Goal: Find specific page/section: Find specific page/section

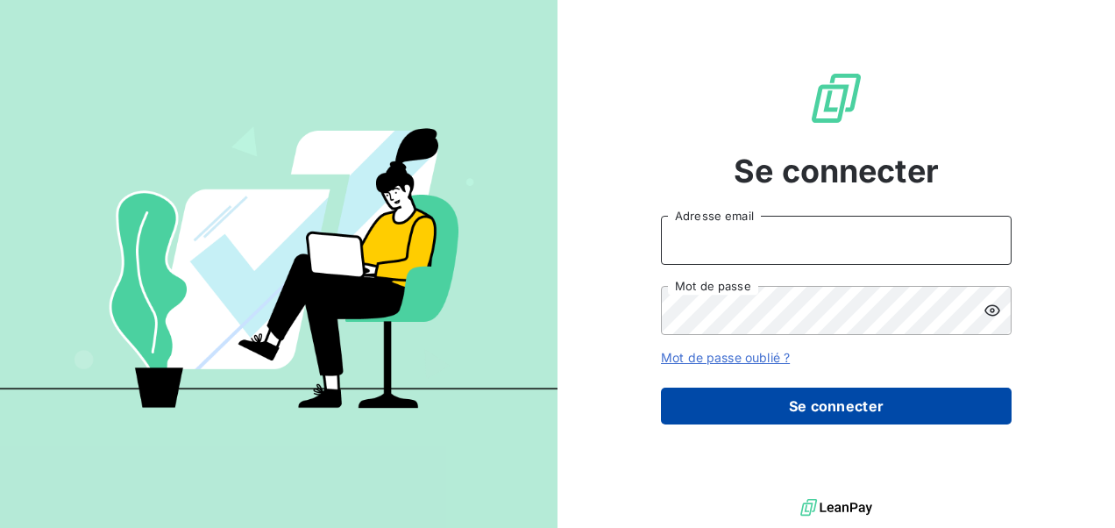
type input "[EMAIL_ADDRESS][PERSON_NAME][DOMAIN_NAME]"
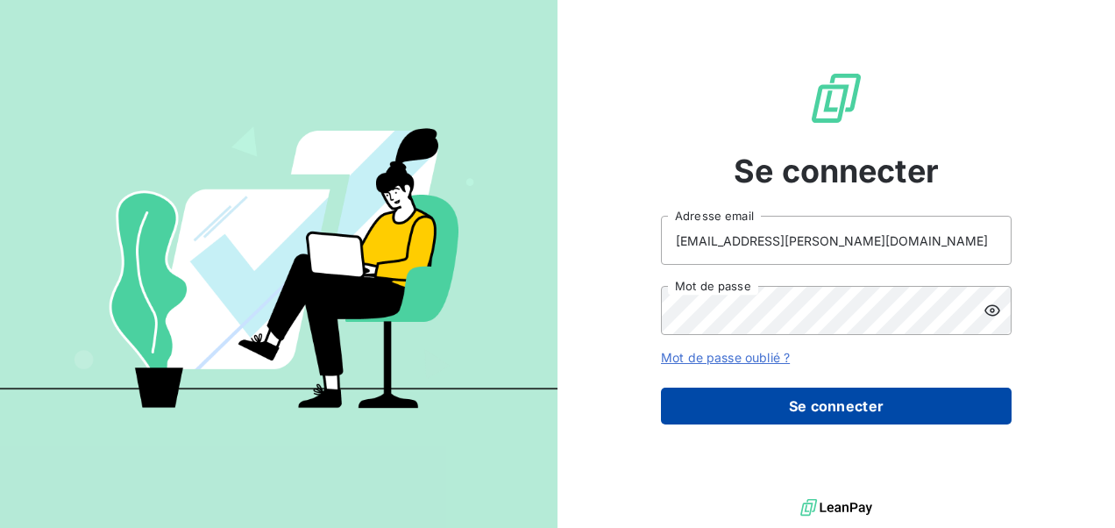
click at [730, 408] on button "Se connecter" at bounding box center [836, 405] width 351 height 37
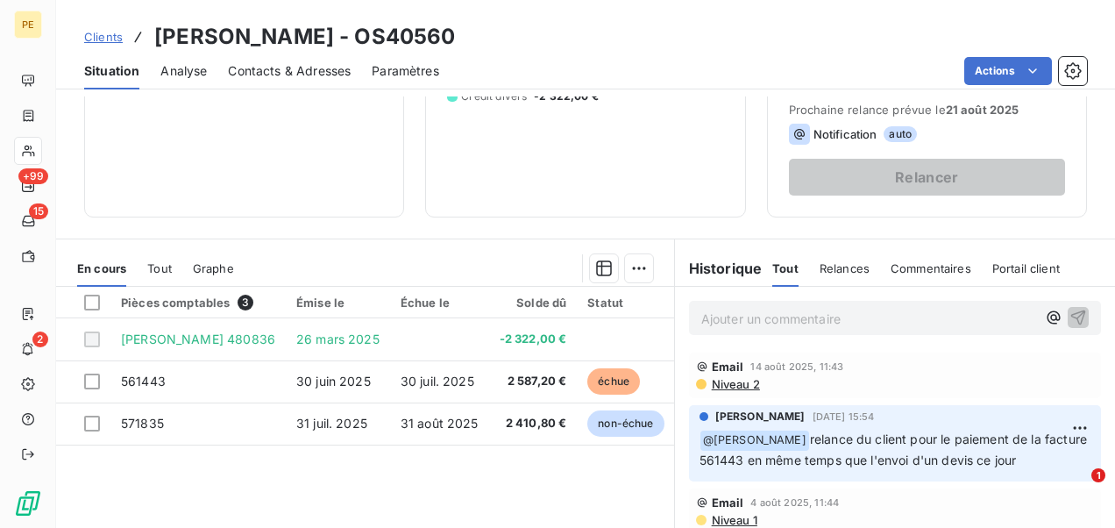
click at [744, 317] on p "Ajouter un commentaire ﻿" at bounding box center [868, 319] width 335 height 22
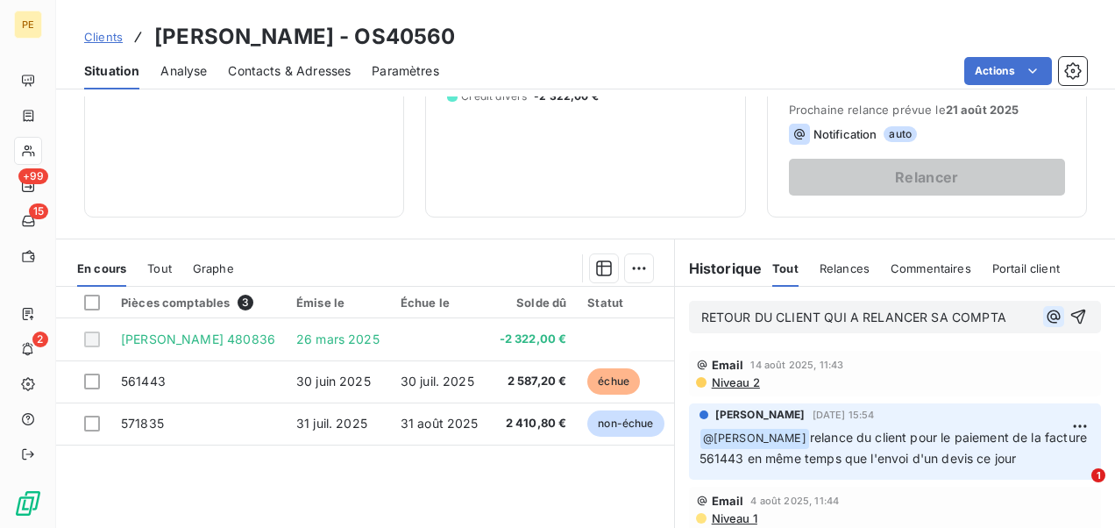
click at [1034, 310] on div "RETOUR DU CLIENT QUI A RELANCER SA COMPTA" at bounding box center [894, 317] width 387 height 22
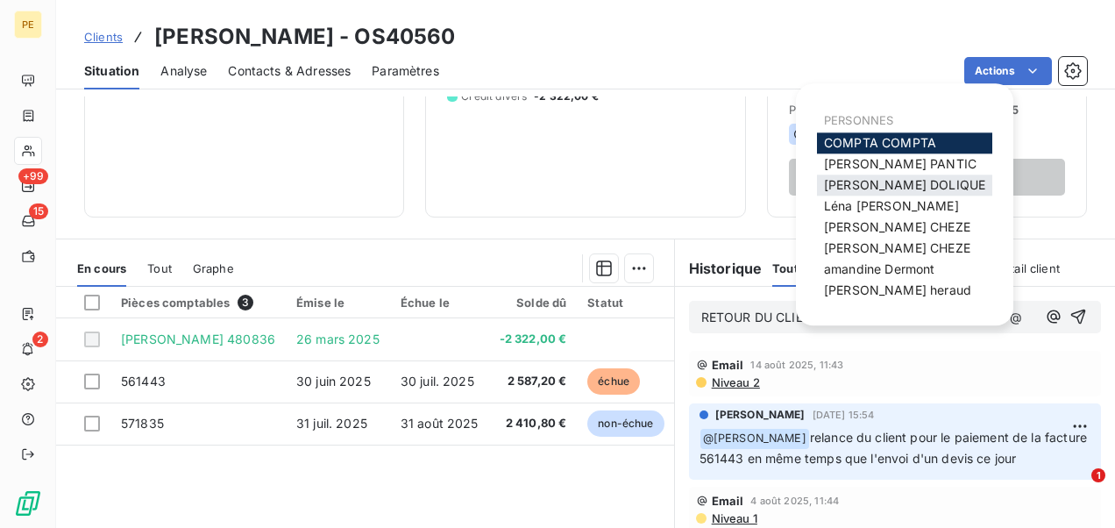
click at [870, 181] on span "[PERSON_NAME]" at bounding box center [904, 184] width 161 height 15
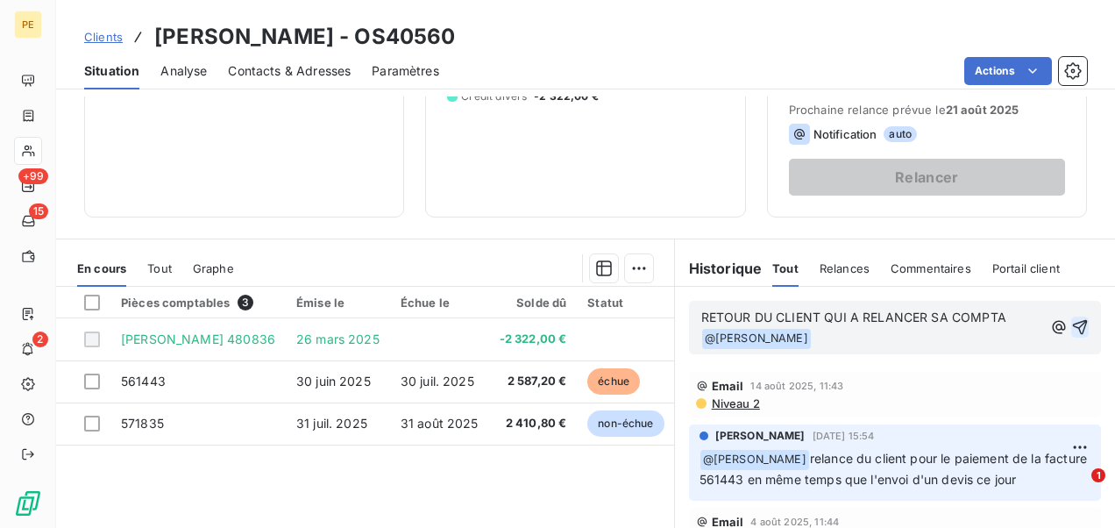
click at [1073, 320] on icon "button" at bounding box center [1080, 327] width 15 height 15
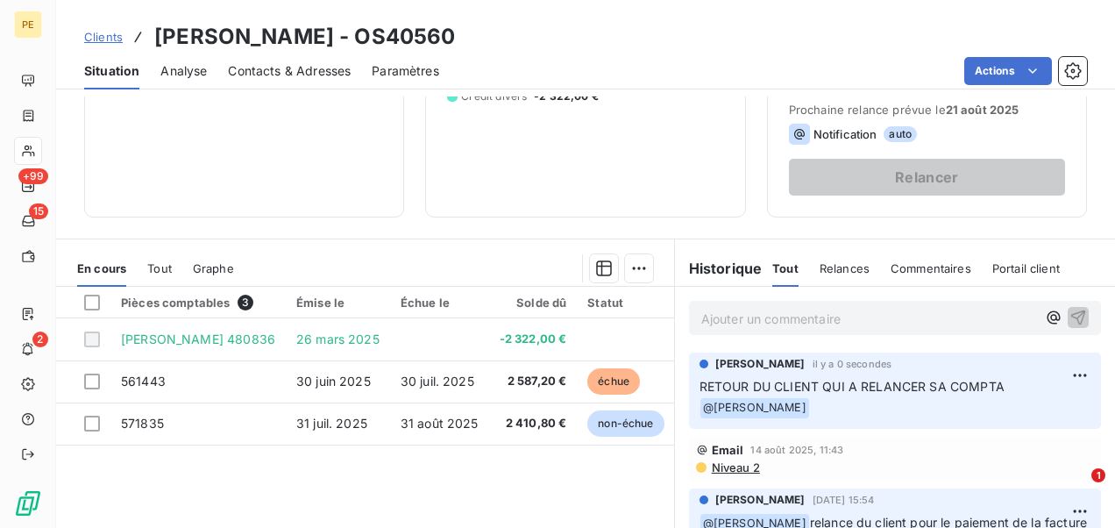
click at [95, 36] on span "Clients" at bounding box center [103, 37] width 39 height 14
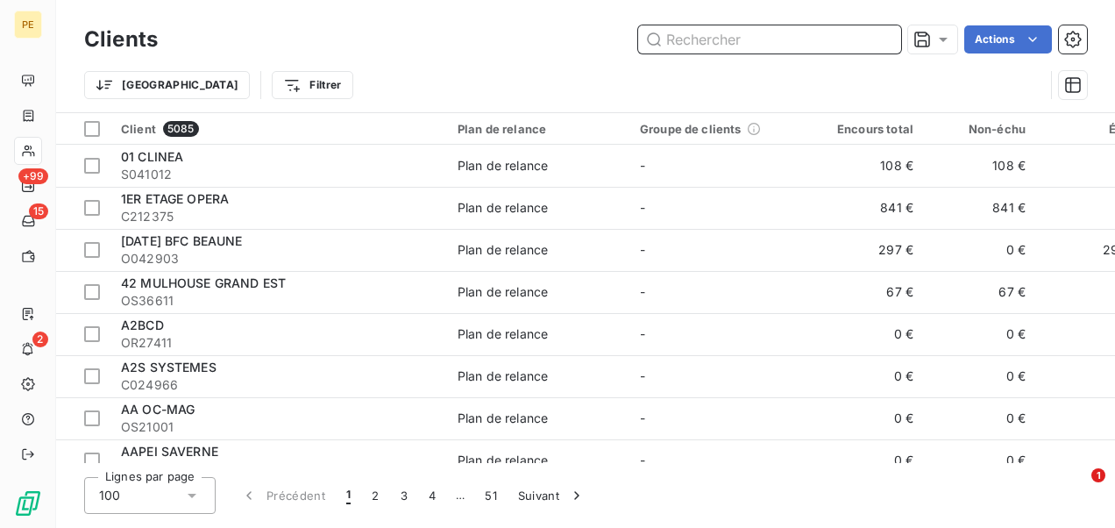
click at [677, 42] on input "text" at bounding box center [769, 39] width 263 height 28
paste input "OS42056"
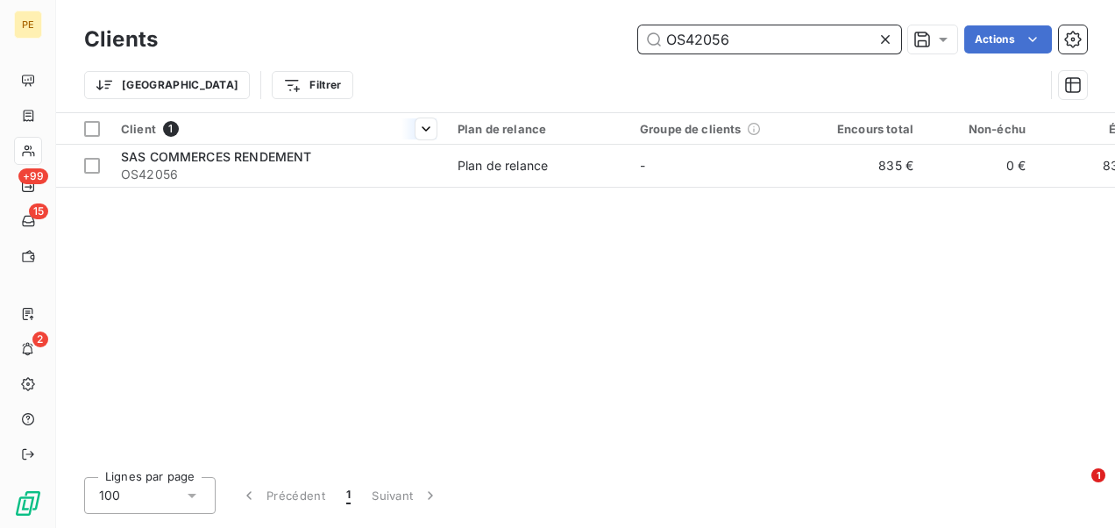
type input "OS42056"
click at [131, 142] on th "Client 1" at bounding box center [278, 129] width 337 height 32
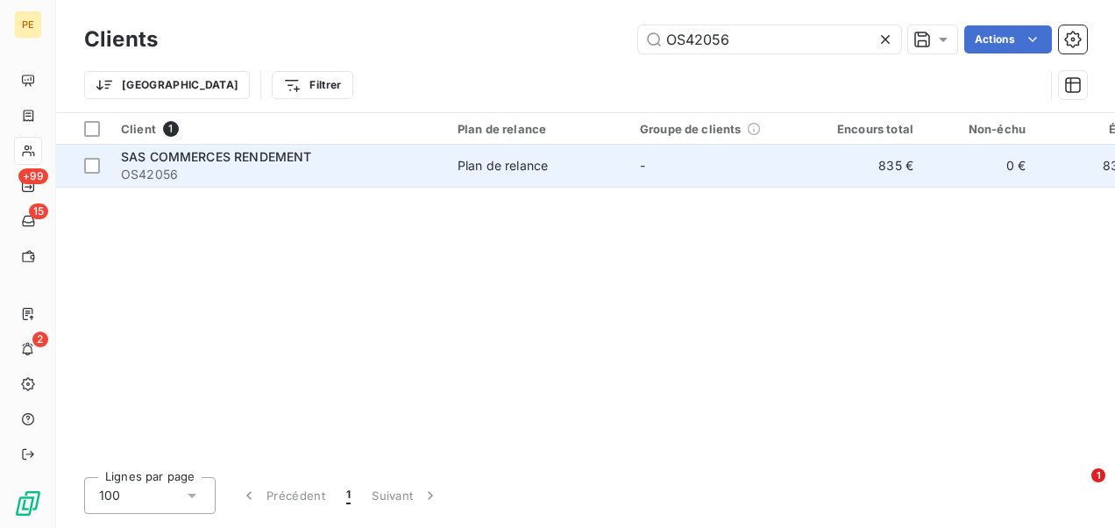
click at [131, 166] on span "OS42056" at bounding box center [279, 175] width 316 height 18
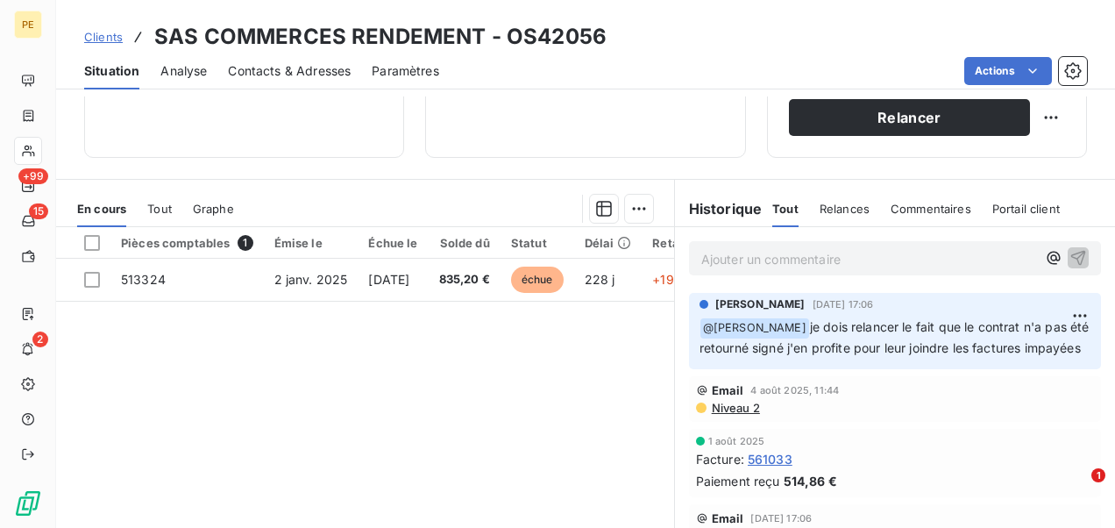
scroll to position [351, 0]
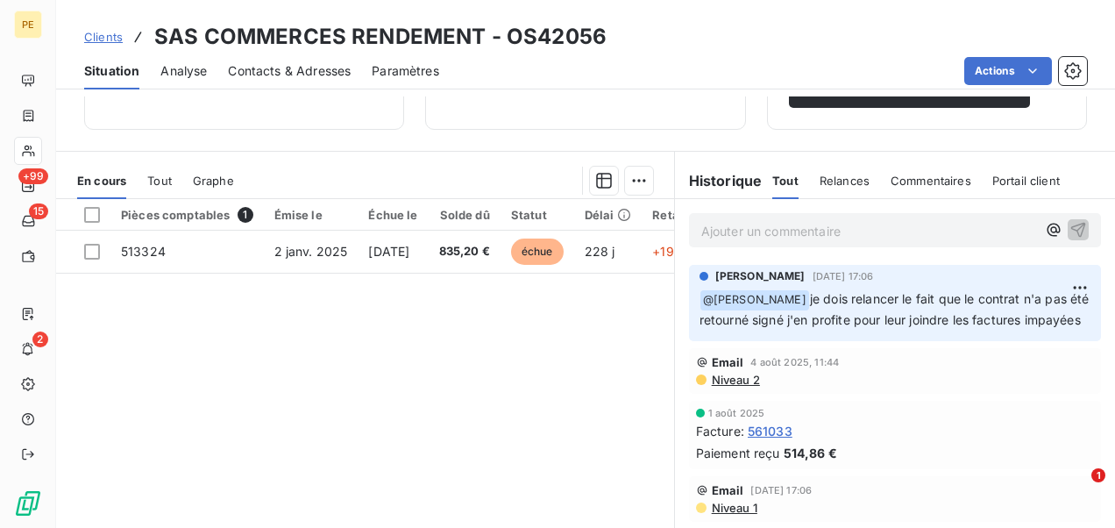
click at [898, 214] on div "Ajouter un commentaire ﻿" at bounding box center [895, 230] width 412 height 34
click at [880, 226] on p "Ajouter un commentaire ﻿" at bounding box center [868, 231] width 335 height 22
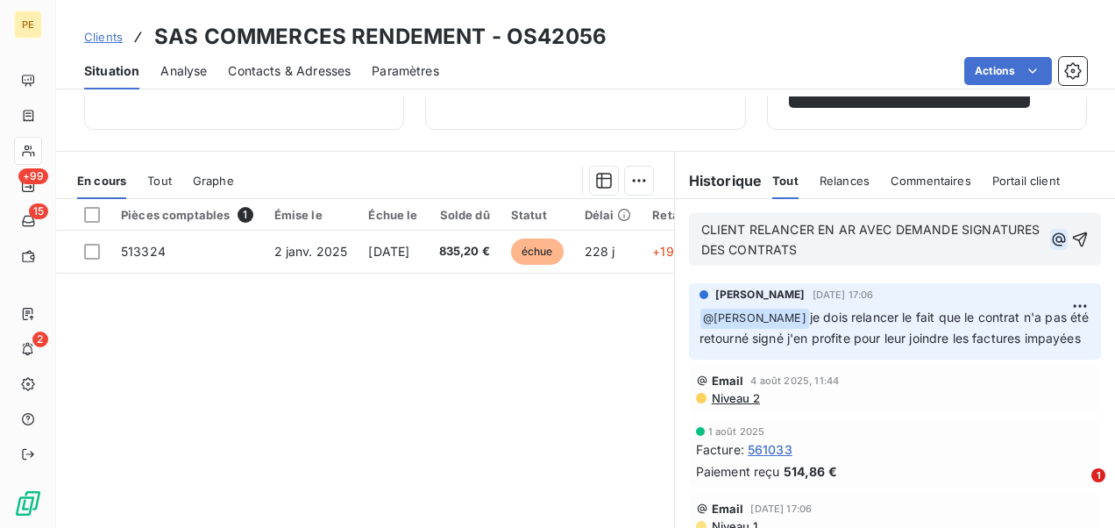
click at [1050, 238] on icon "button" at bounding box center [1059, 240] width 18 height 18
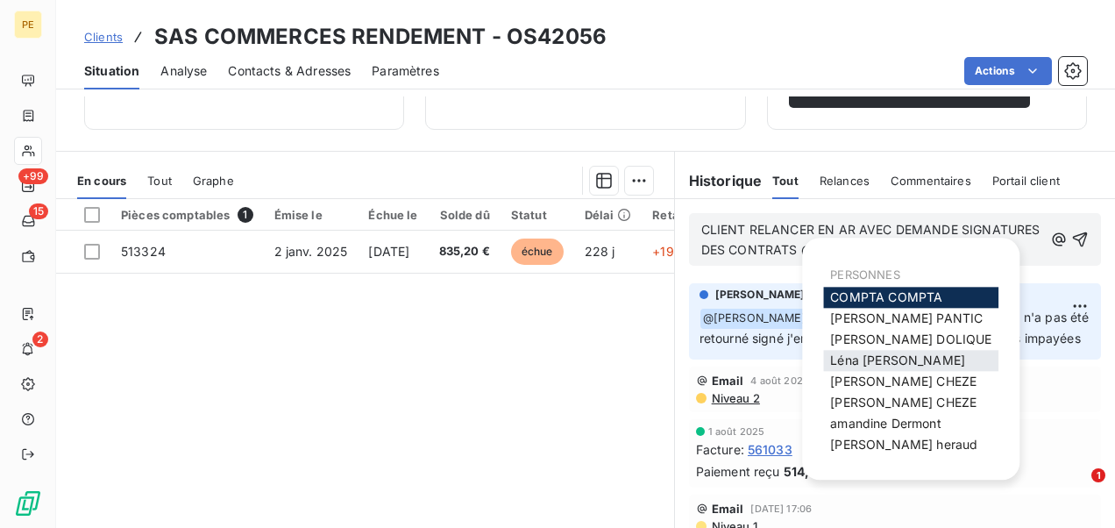
click at [884, 360] on span "[PERSON_NAME]" at bounding box center [897, 359] width 135 height 15
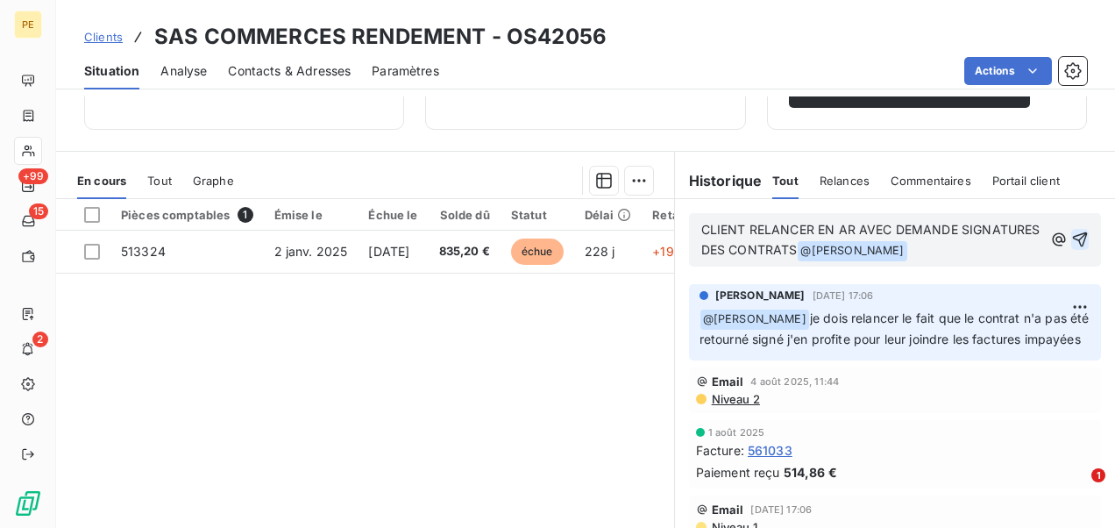
click at [1071, 240] on icon "button" at bounding box center [1080, 240] width 18 height 18
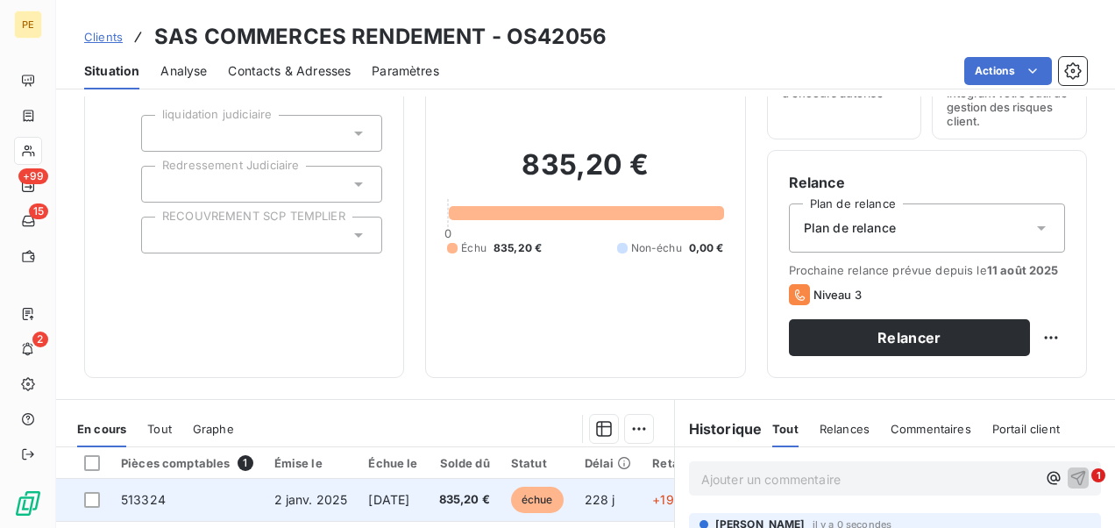
scroll to position [0, 0]
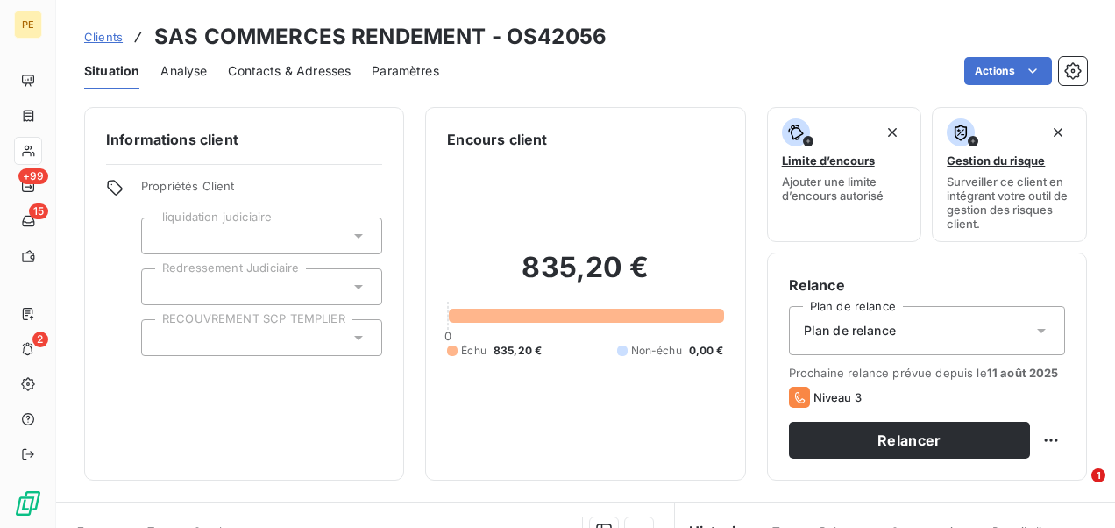
click at [97, 40] on span "Clients" at bounding box center [103, 37] width 39 height 14
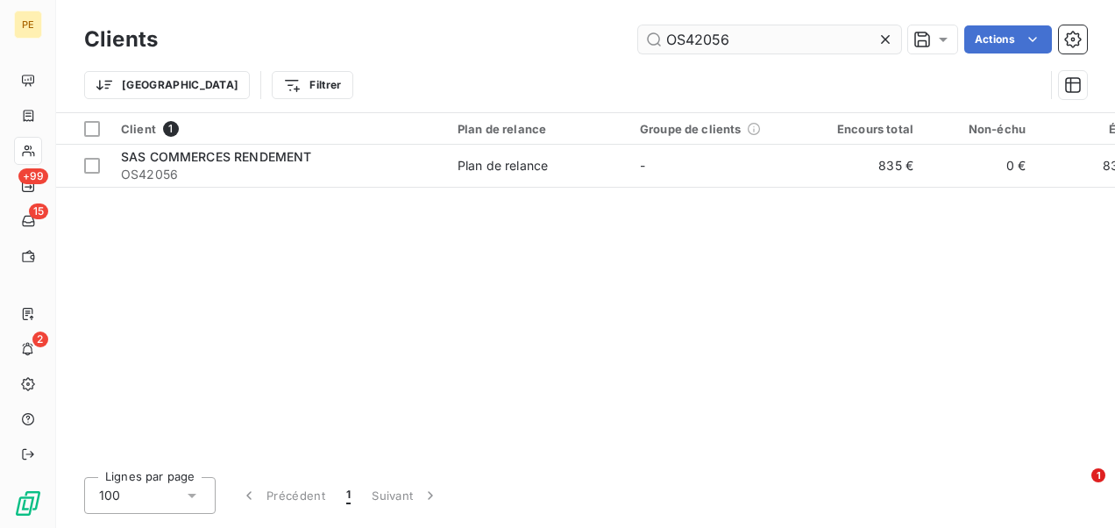
drag, startPoint x: 886, startPoint y: 37, endPoint x: 856, endPoint y: 37, distance: 29.8
click at [885, 37] on icon at bounding box center [886, 40] width 18 height 18
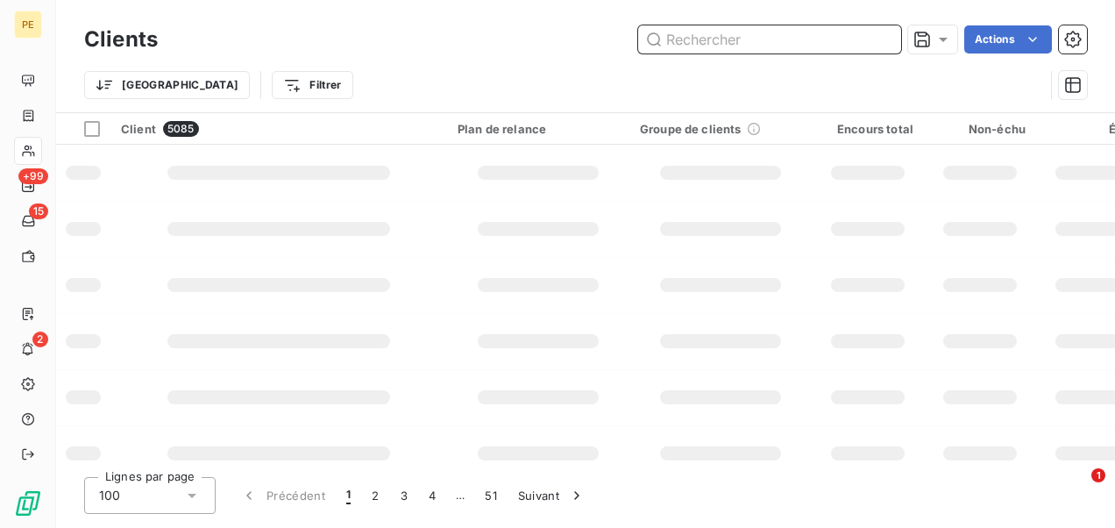
click at [775, 37] on input "text" at bounding box center [769, 39] width 263 height 28
paste input "OS042207"
type input "OS042207"
